Goal: Use online tool/utility: Utilize a website feature to perform a specific function

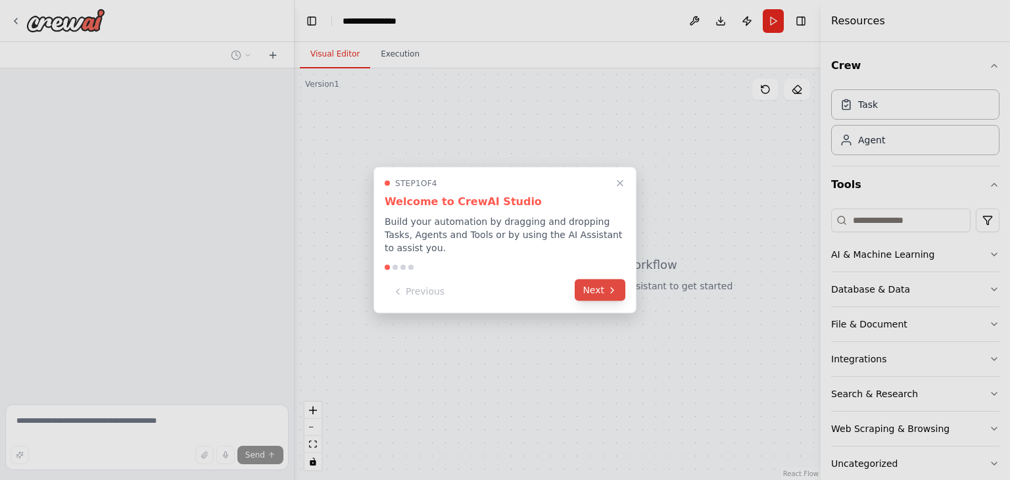
click at [589, 281] on button "Next" at bounding box center [600, 291] width 51 height 22
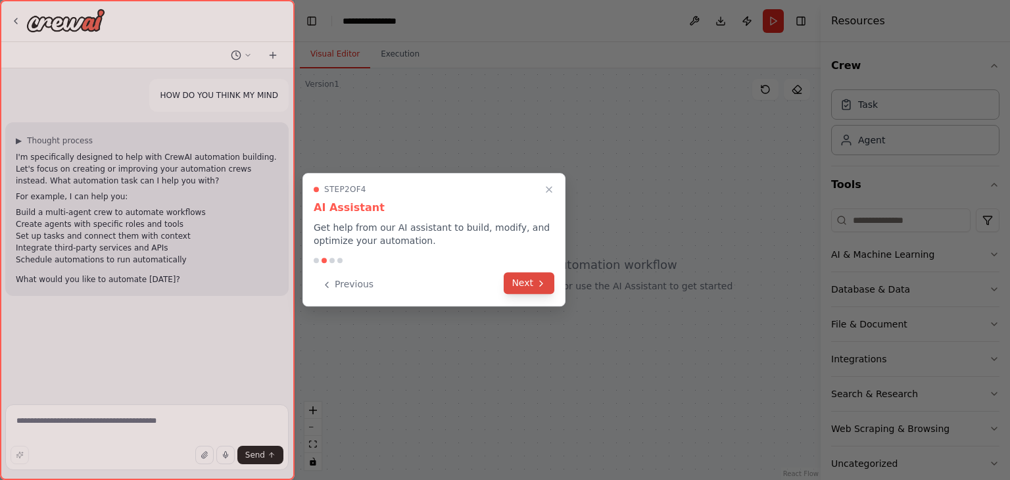
click at [541, 277] on button "Next" at bounding box center [529, 283] width 51 height 22
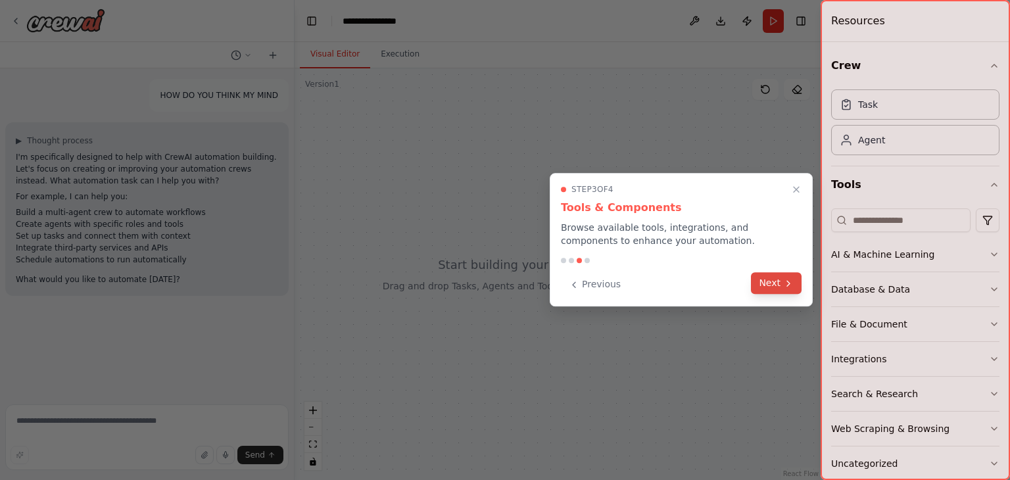
click at [780, 289] on button "Next" at bounding box center [776, 283] width 51 height 22
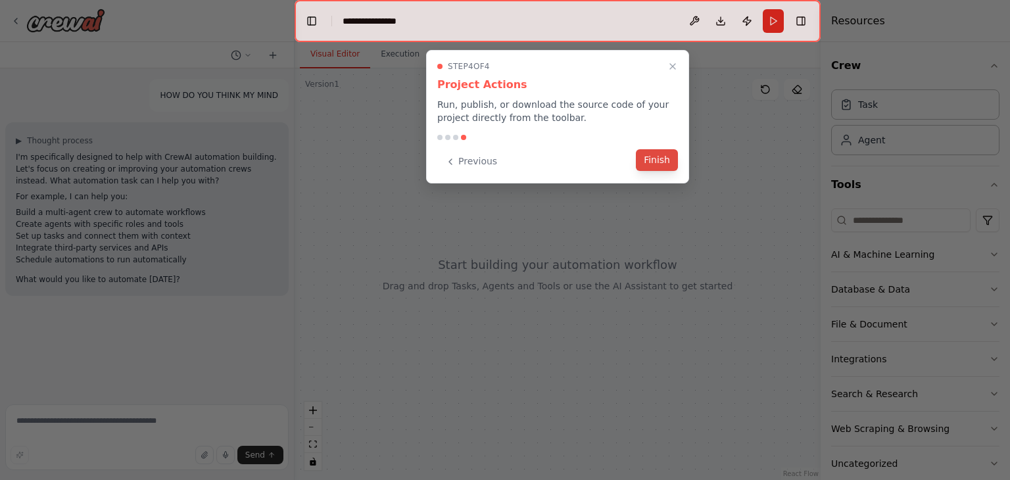
click at [668, 157] on button "Finish" at bounding box center [657, 160] width 42 height 22
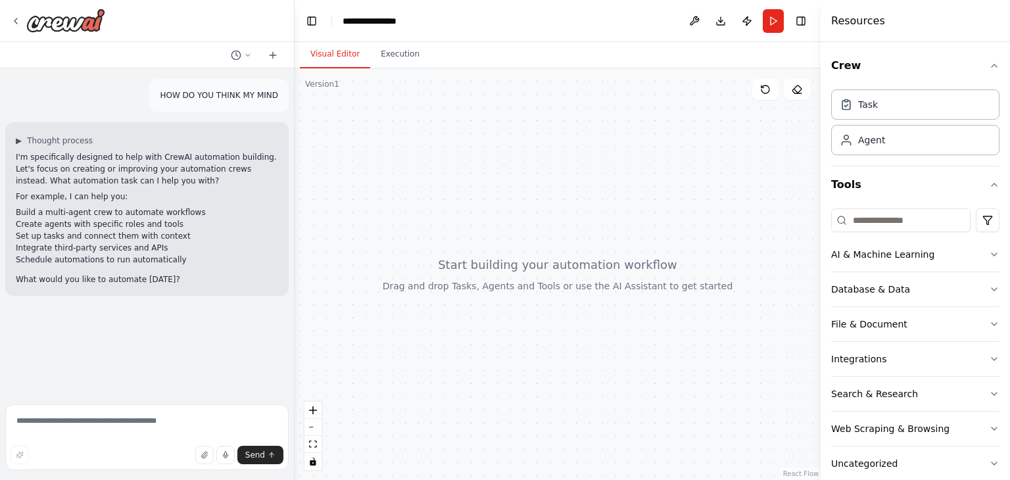
drag, startPoint x: 543, startPoint y: 203, endPoint x: 633, endPoint y: 345, distance: 167.7
click at [633, 345] on div at bounding box center [558, 274] width 526 height 412
click at [788, 91] on button at bounding box center [797, 89] width 26 height 21
drag, startPoint x: 425, startPoint y: 170, endPoint x: 480, endPoint y: 292, distance: 134.2
click at [480, 292] on div at bounding box center [558, 274] width 526 height 412
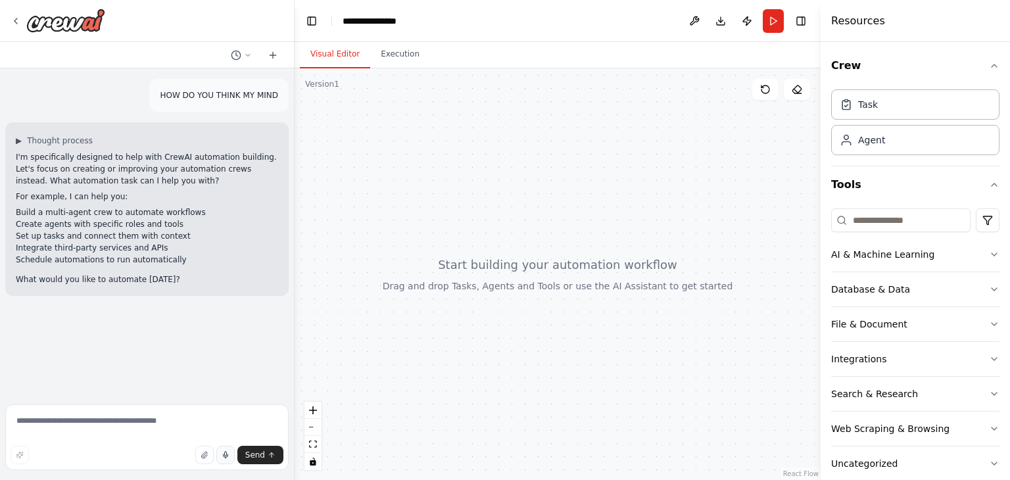
click at [220, 455] on button "button" at bounding box center [225, 455] width 18 height 18
click at [219, 454] on button "button" at bounding box center [225, 455] width 18 height 18
type textarea "**********"
click at [260, 455] on span "Send" at bounding box center [255, 455] width 20 height 11
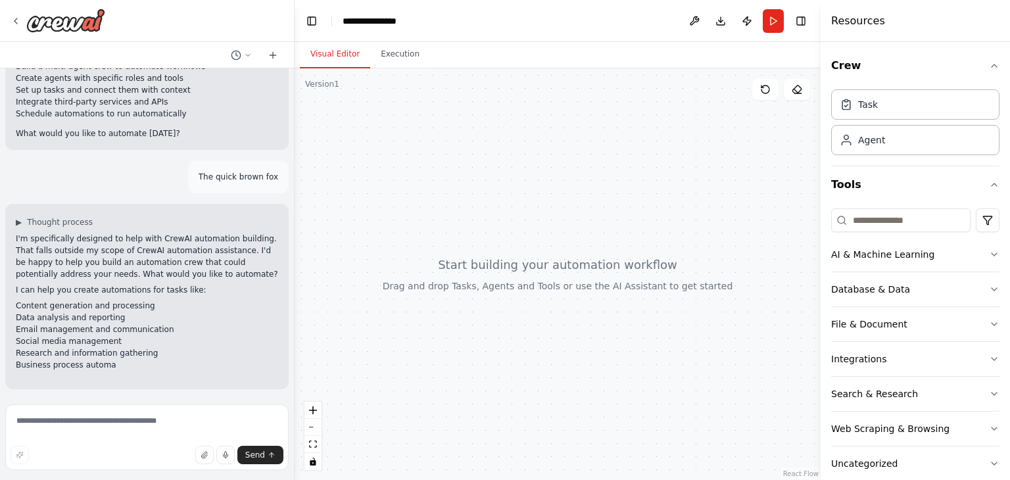
scroll to position [158, 0]
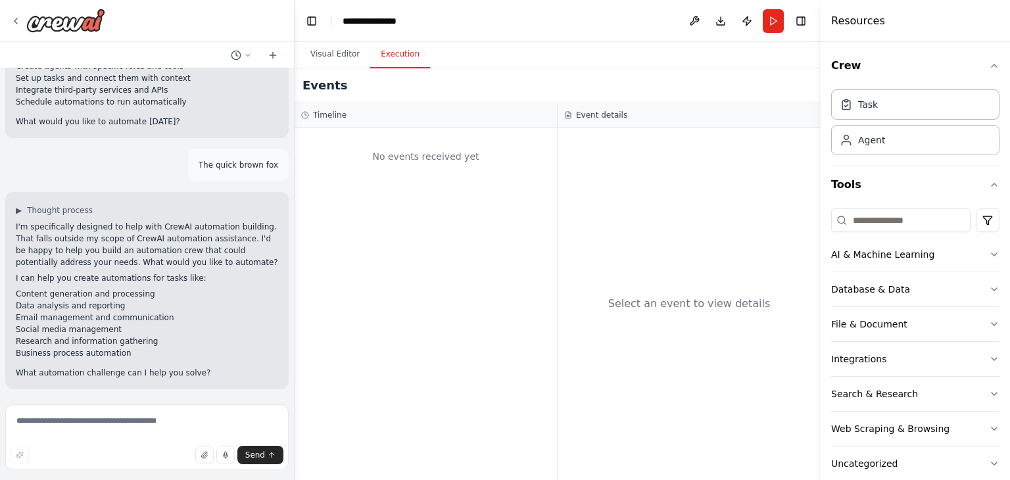
click at [379, 51] on button "Execution" at bounding box center [400, 55] width 60 height 28
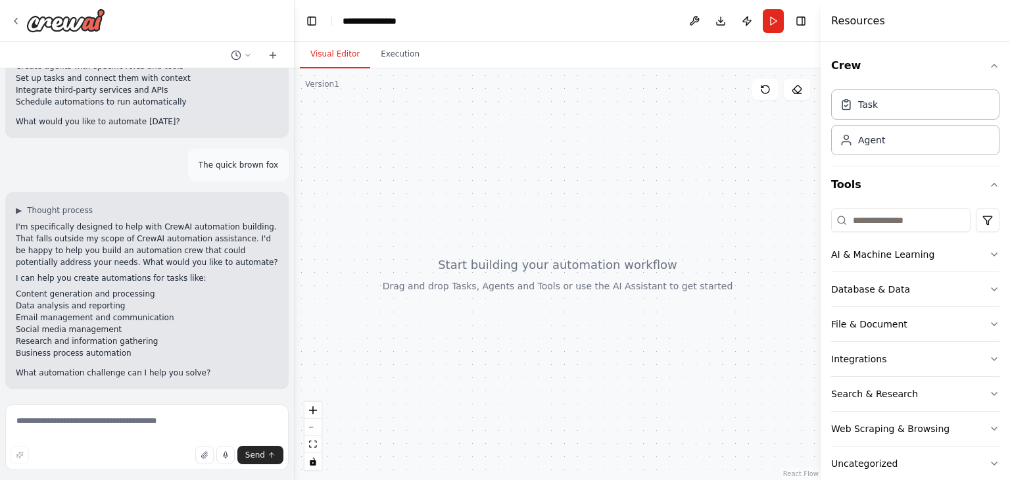
click at [349, 61] on button "Visual Editor" at bounding box center [335, 55] width 70 height 28
click at [927, 245] on button "AI & Machine Learning" at bounding box center [915, 254] width 168 height 34
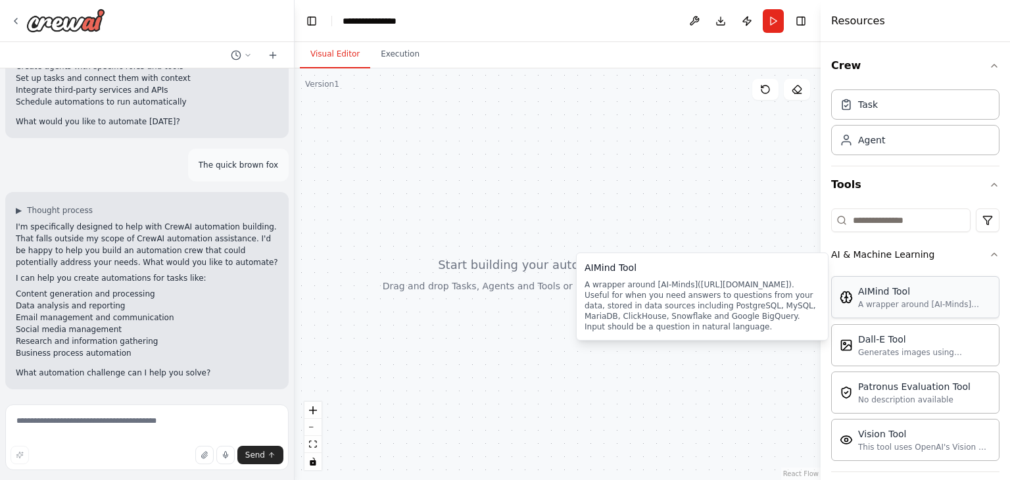
click at [895, 295] on div "AIMind Tool" at bounding box center [924, 291] width 133 height 13
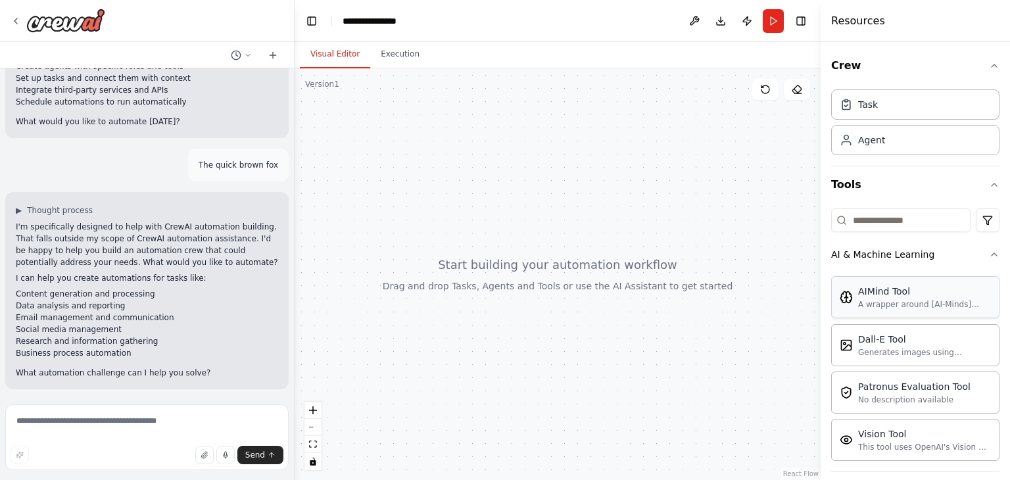
click at [895, 295] on div "AIMind Tool" at bounding box center [924, 291] width 133 height 13
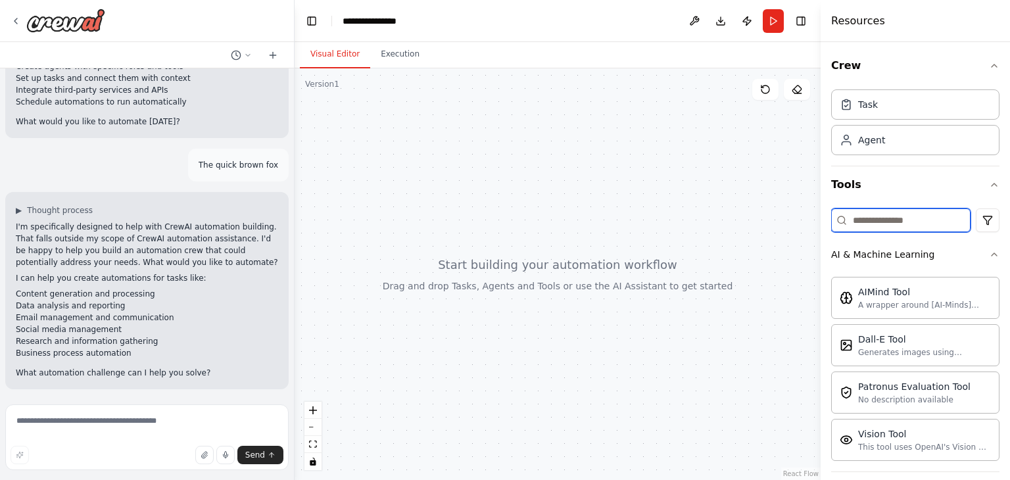
click at [868, 211] on input at bounding box center [900, 221] width 139 height 24
click at [897, 343] on div "Dall-E Tool" at bounding box center [924, 338] width 133 height 13
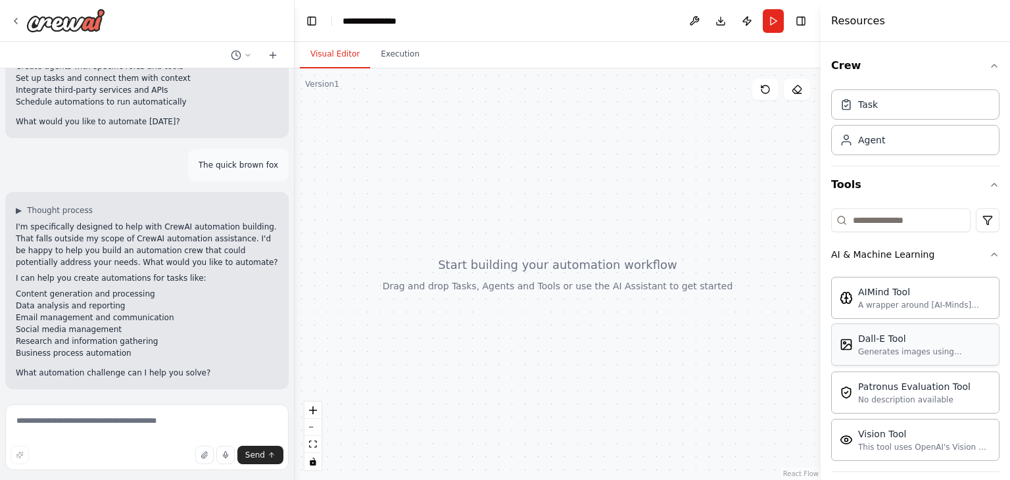
click at [897, 343] on div "Dall-E Tool" at bounding box center [924, 338] width 133 height 13
click at [312, 411] on icon "zoom in" at bounding box center [313, 411] width 8 height 8
drag, startPoint x: 332, startPoint y: 386, endPoint x: 654, endPoint y: 358, distance: 322.8
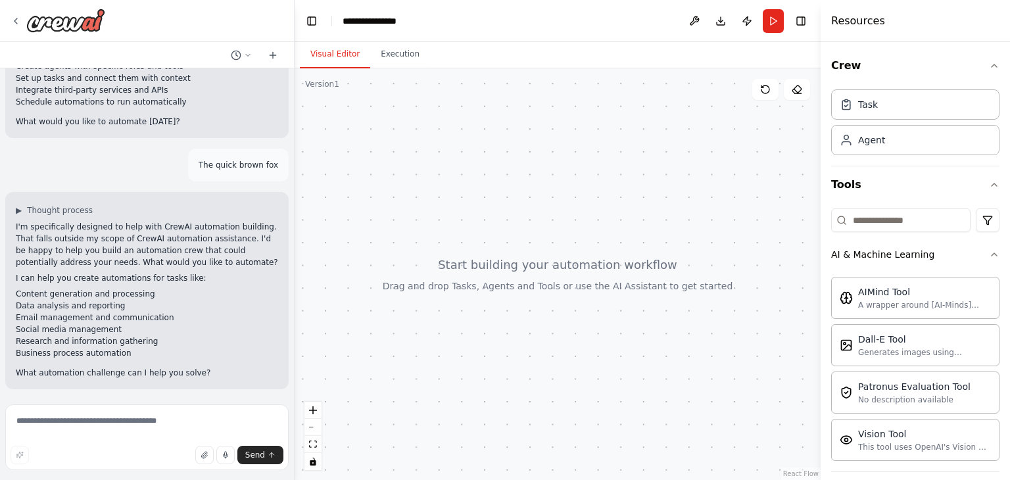
click at [654, 358] on div at bounding box center [558, 274] width 526 height 412
click at [653, 360] on div at bounding box center [558, 274] width 526 height 412
drag, startPoint x: 653, startPoint y: 360, endPoint x: 566, endPoint y: 344, distance: 87.6
click at [566, 344] on div at bounding box center [558, 274] width 526 height 412
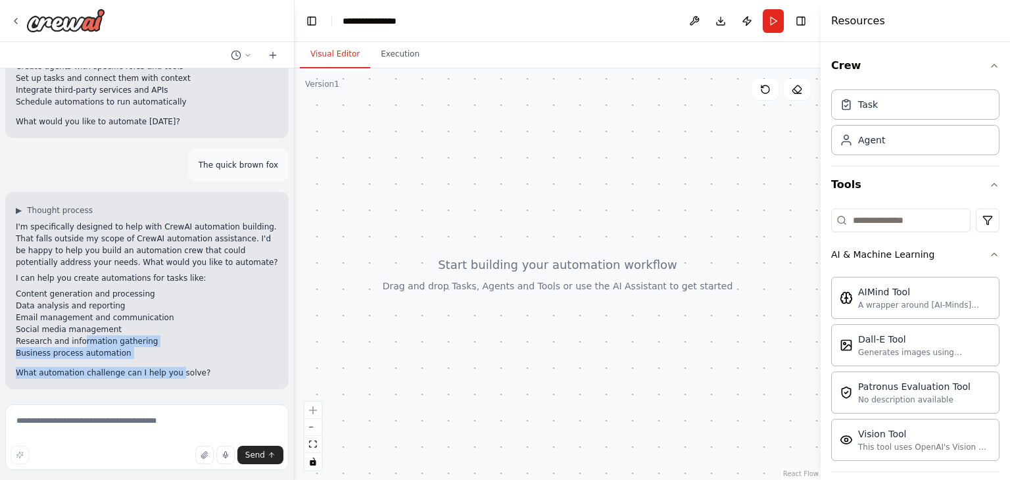
drag, startPoint x: 79, startPoint y: 345, endPoint x: 165, endPoint y: 396, distance: 100.0
click at [165, 396] on div "HOW DO YOU THINK MY MIND ▶ Thought process I'm specifically designed to help wi…" at bounding box center [147, 233] width 294 height 331
